Goal: Task Accomplishment & Management: Use online tool/utility

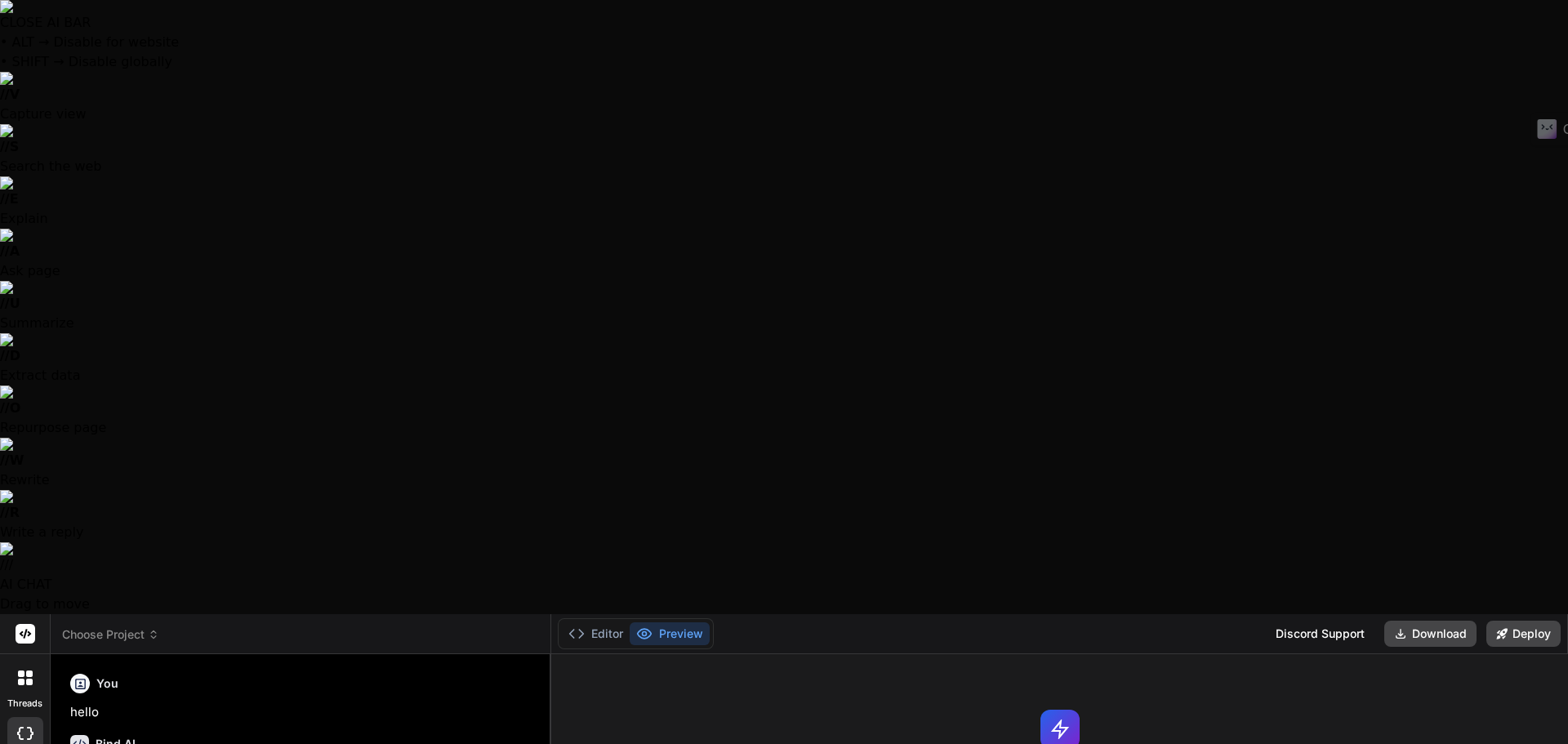
type textarea "x"
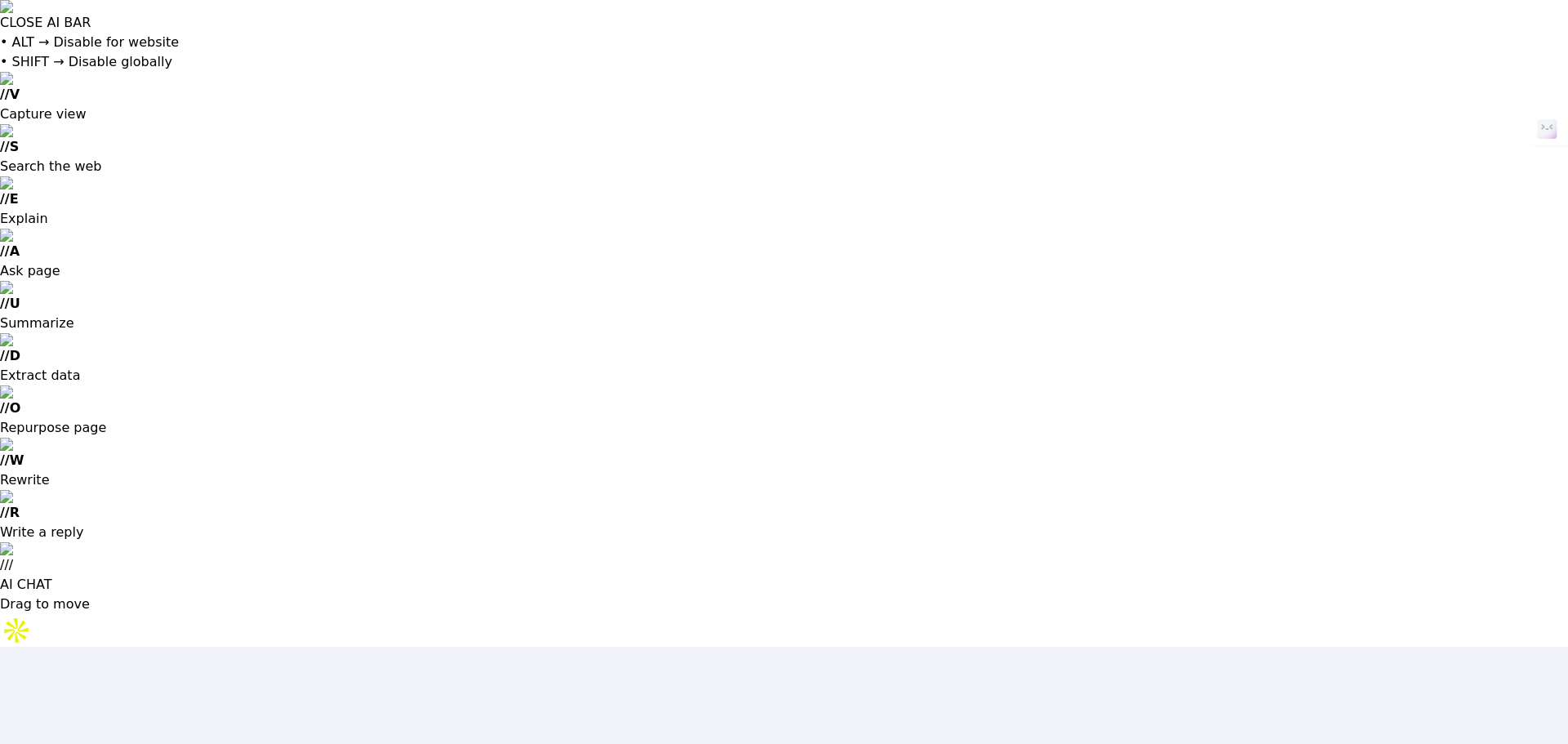
type input "garnersolutionsco@gmail.com"
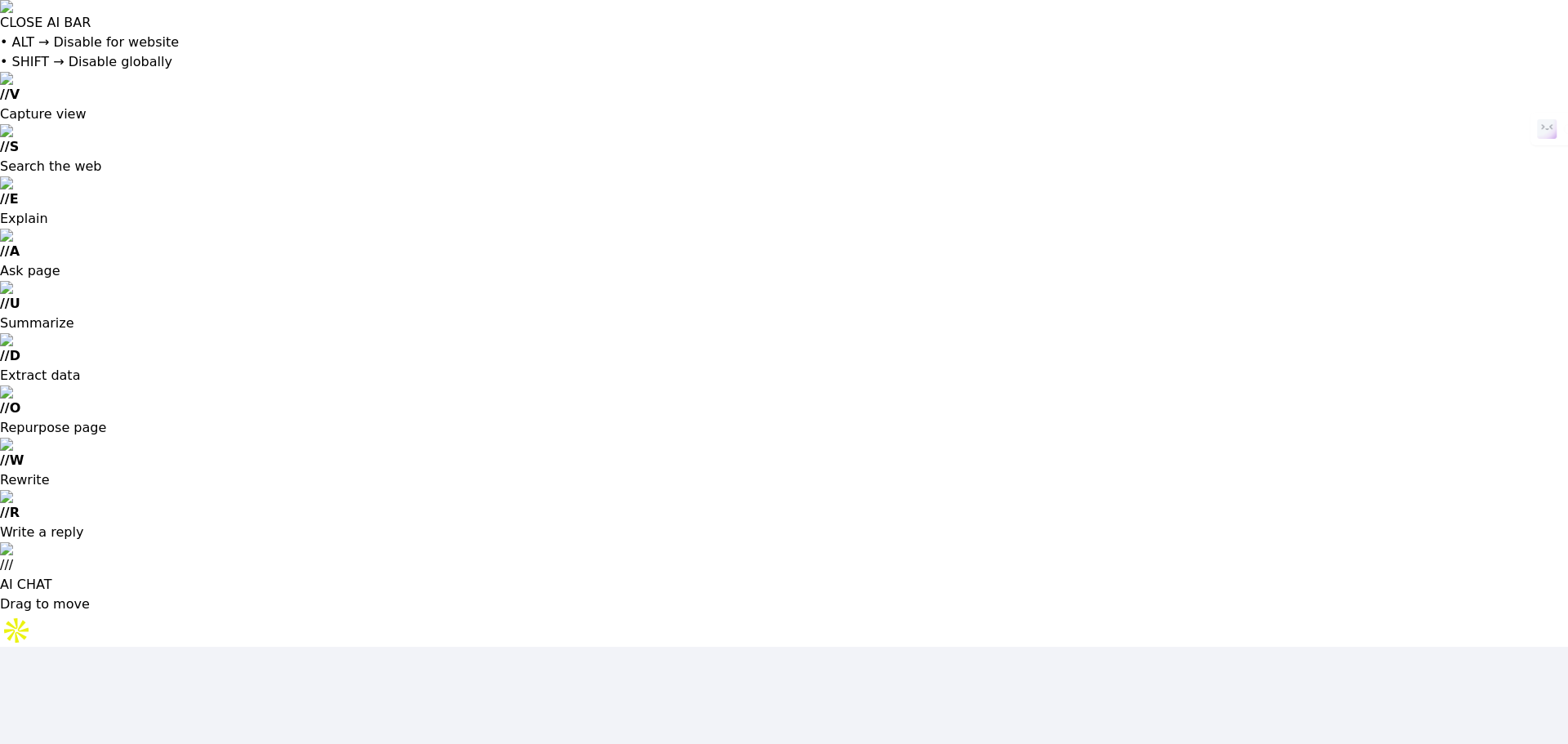
drag, startPoint x: 548, startPoint y: 417, endPoint x: 580, endPoint y: 398, distance: 37.2
